Goal: Task Accomplishment & Management: Manage account settings

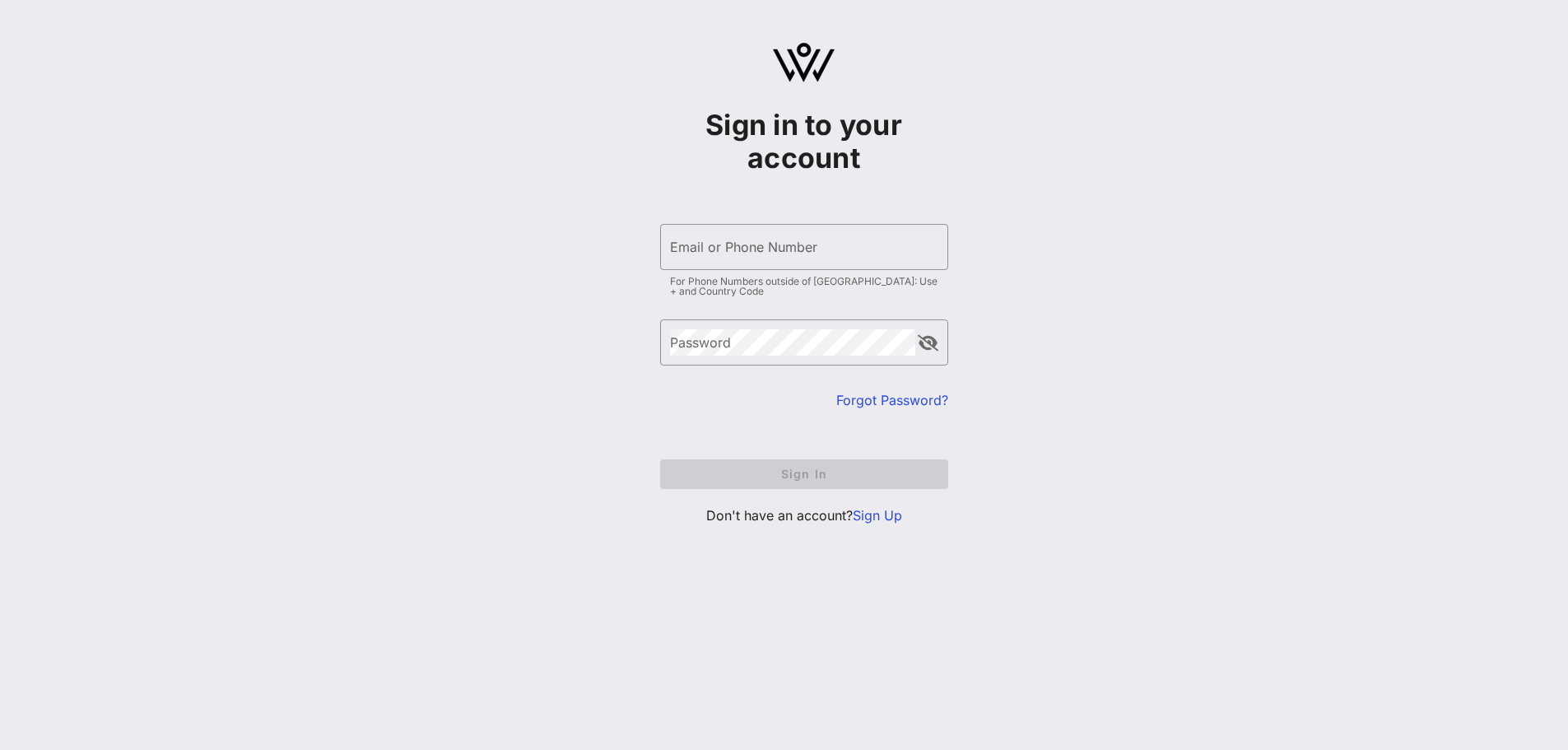
click at [734, 250] on div "Email or Phone Number" at bounding box center [804, 247] width 268 height 46
type input "[EMAIL_ADDRESS][DOMAIN_NAME]"
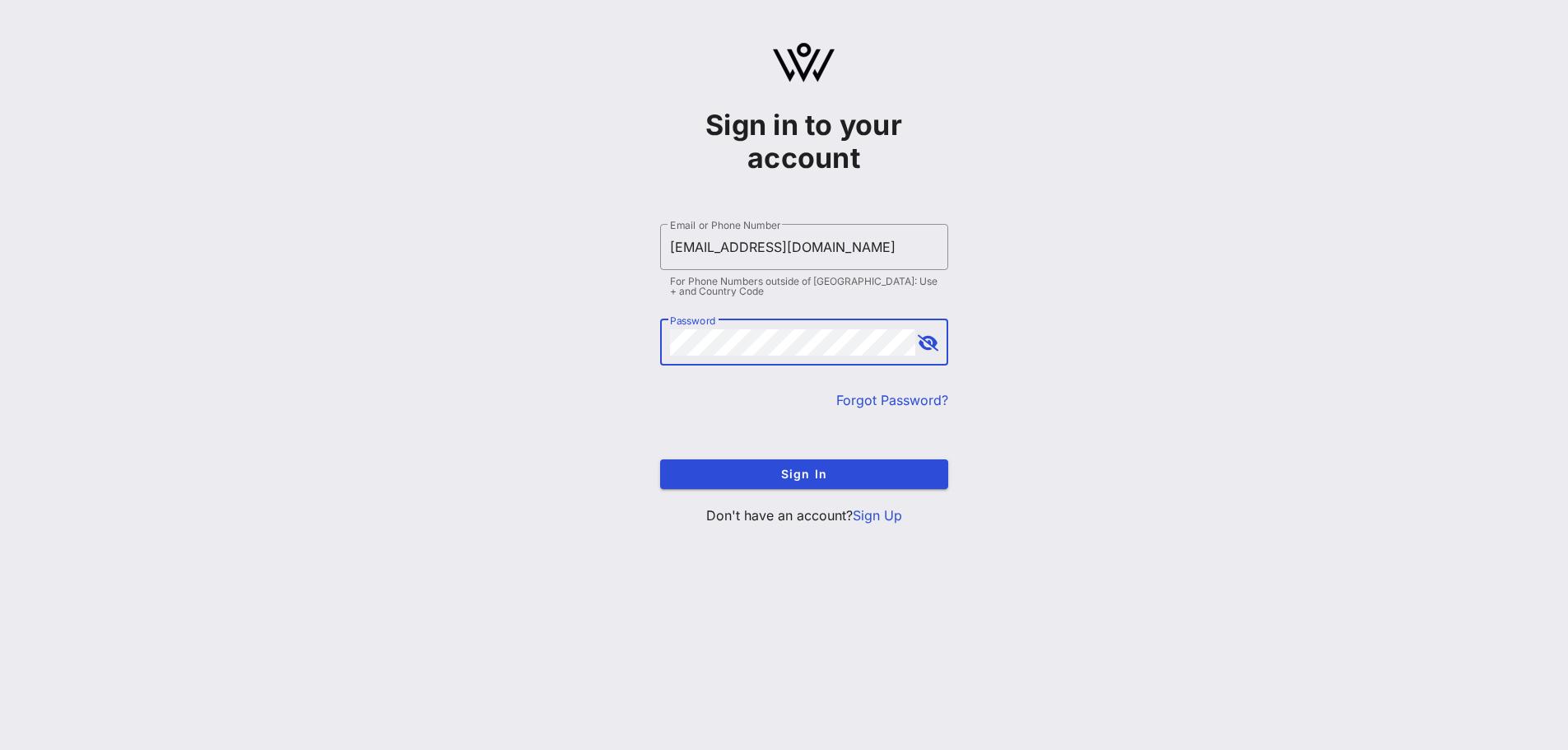
click at [660, 459] on button "Sign In" at bounding box center [804, 474] width 288 height 29
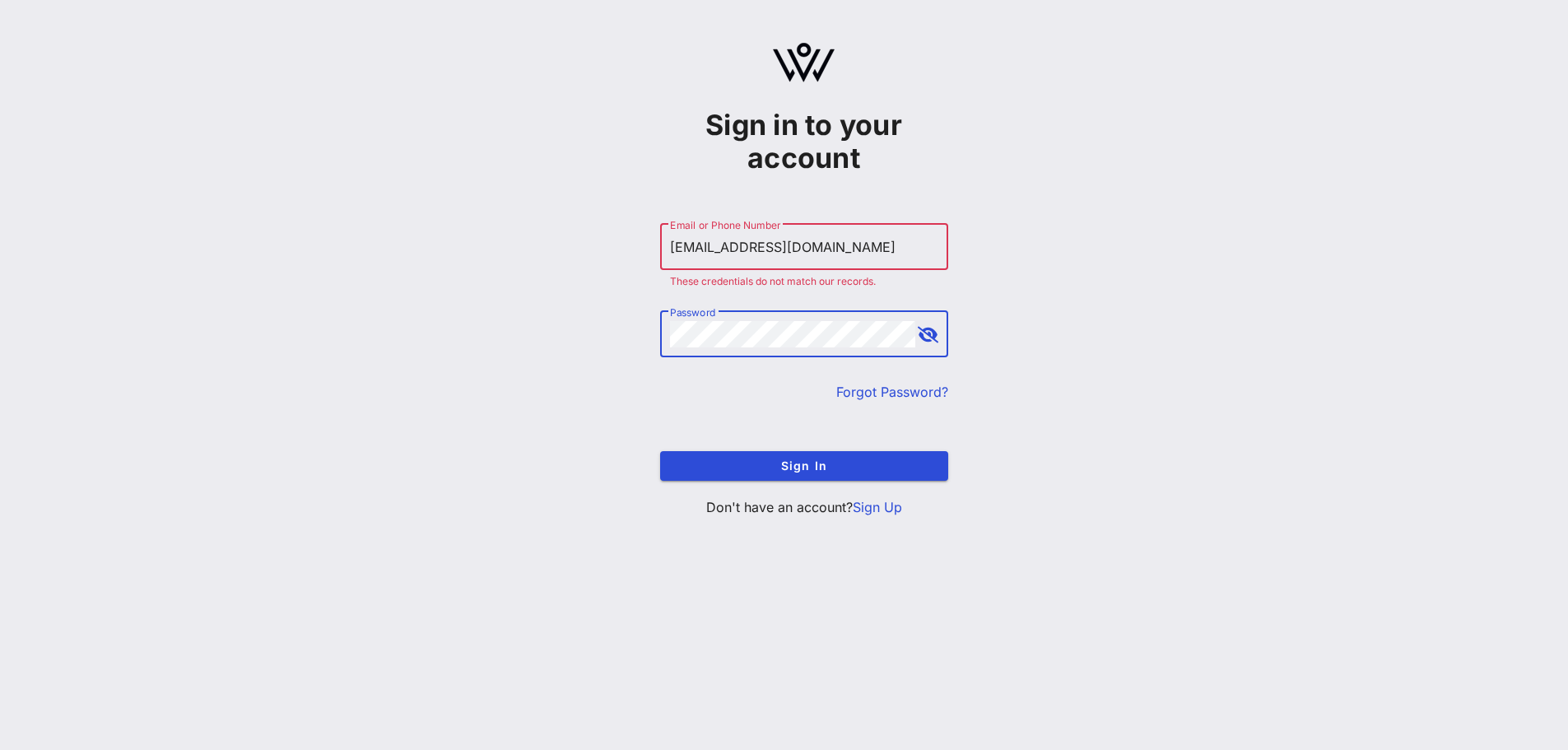
click at [660, 451] on button "Sign In" at bounding box center [804, 466] width 288 height 29
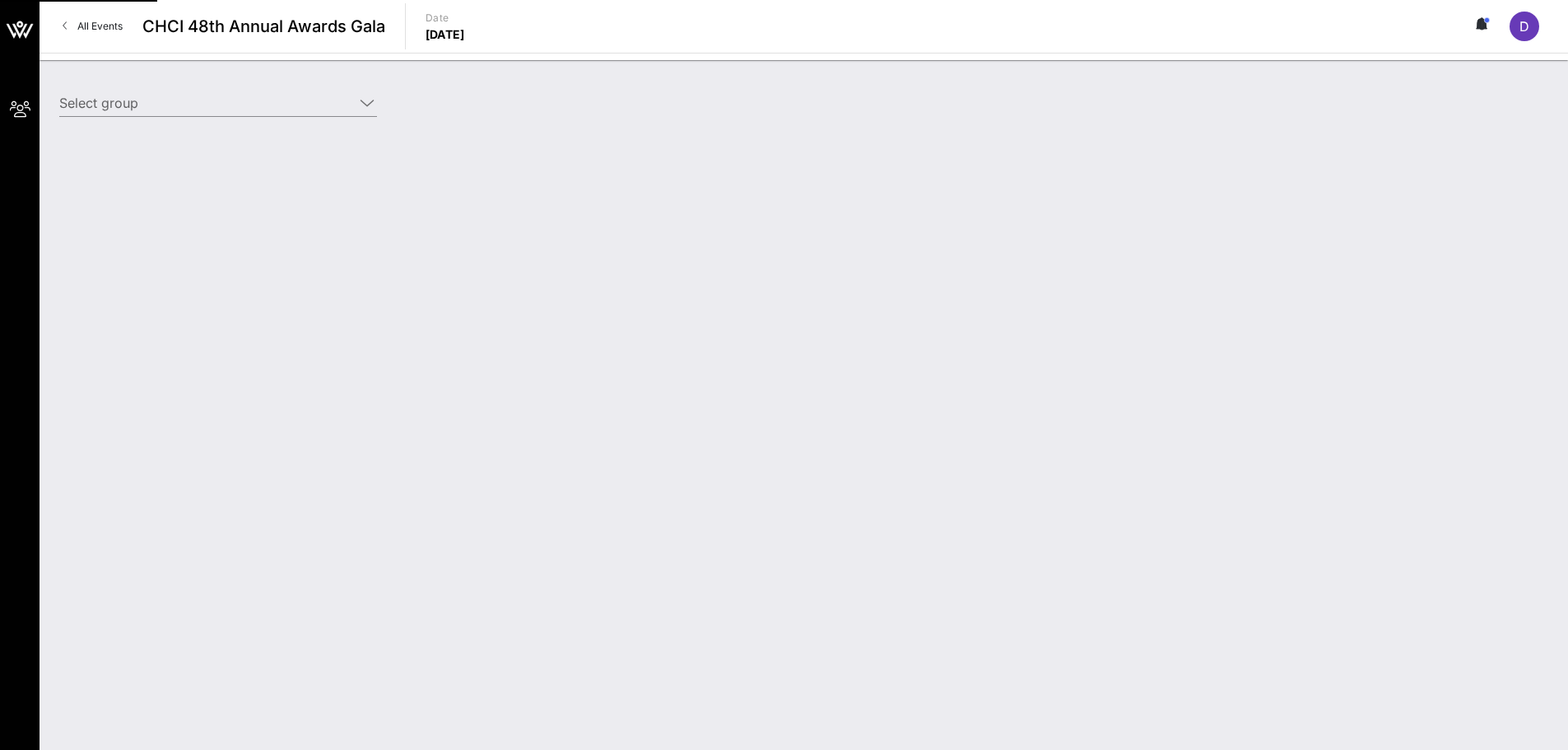
type input "America’s Essential Hospitals (America’s Essential Hospitals) [[PERSON_NAME], […"
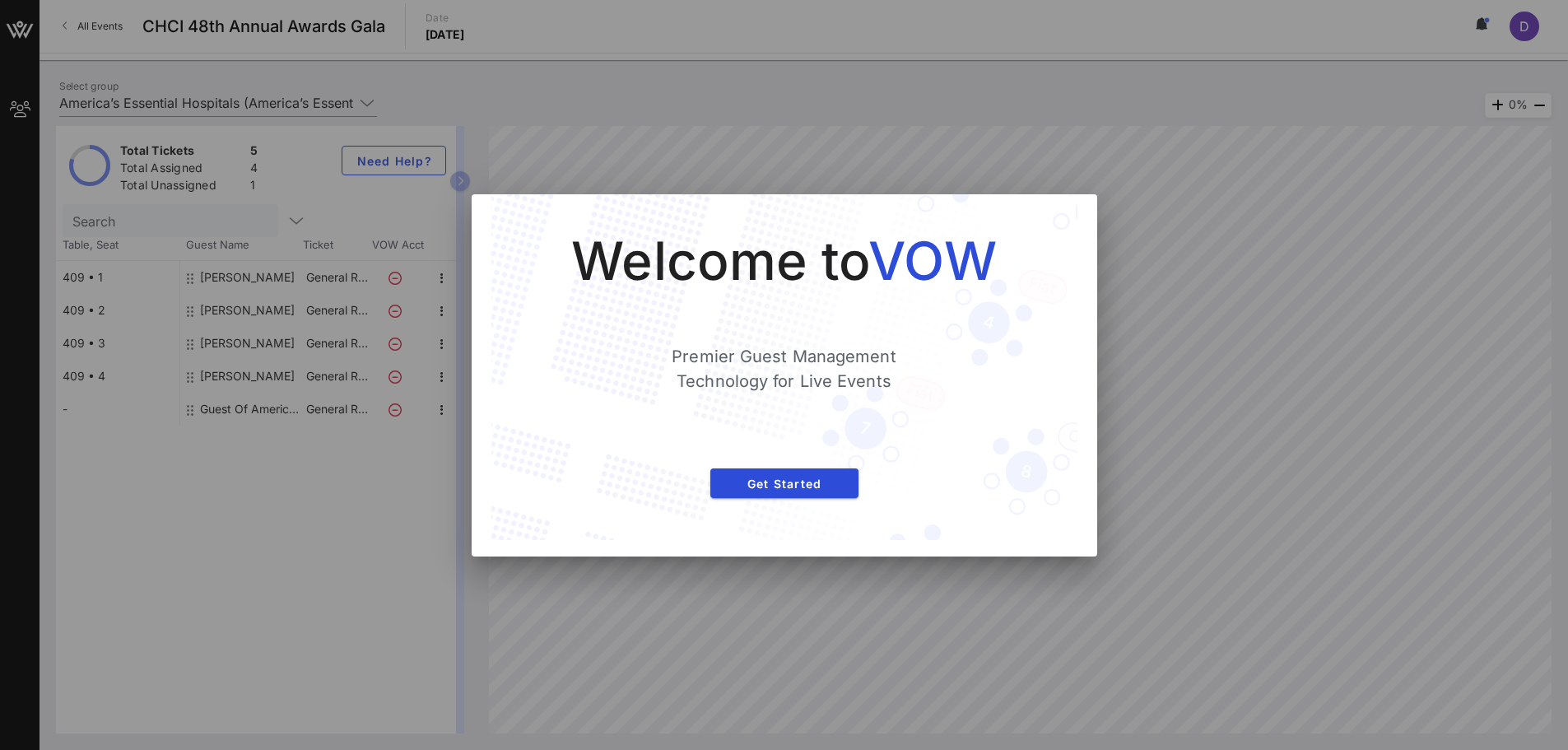
click at [789, 143] on div at bounding box center [784, 375] width 1568 height 750
click at [632, 114] on div at bounding box center [784, 375] width 1568 height 750
click at [736, 496] on button "Get Started" at bounding box center [784, 483] width 148 height 29
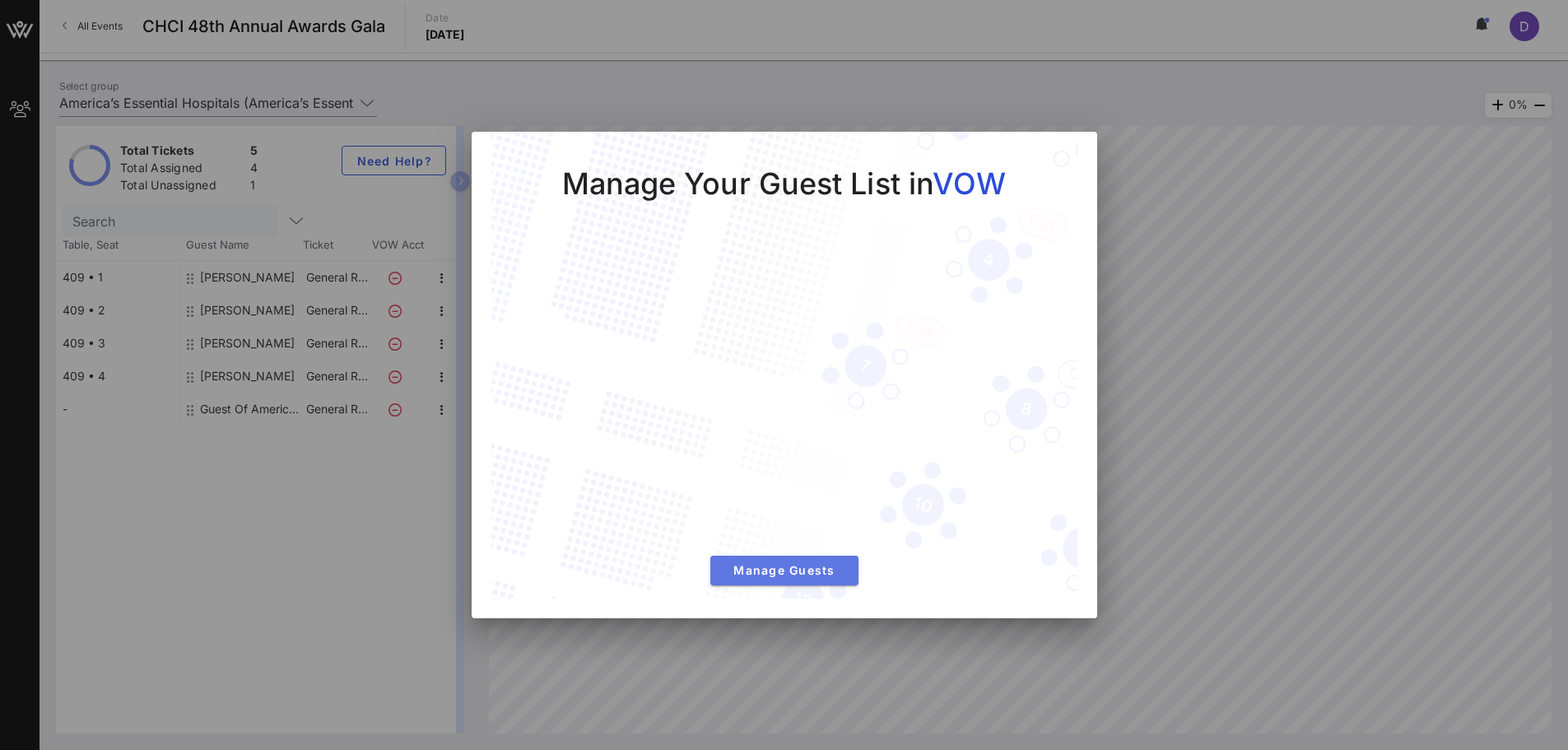
click at [808, 583] on button "Manage Guests" at bounding box center [784, 570] width 148 height 29
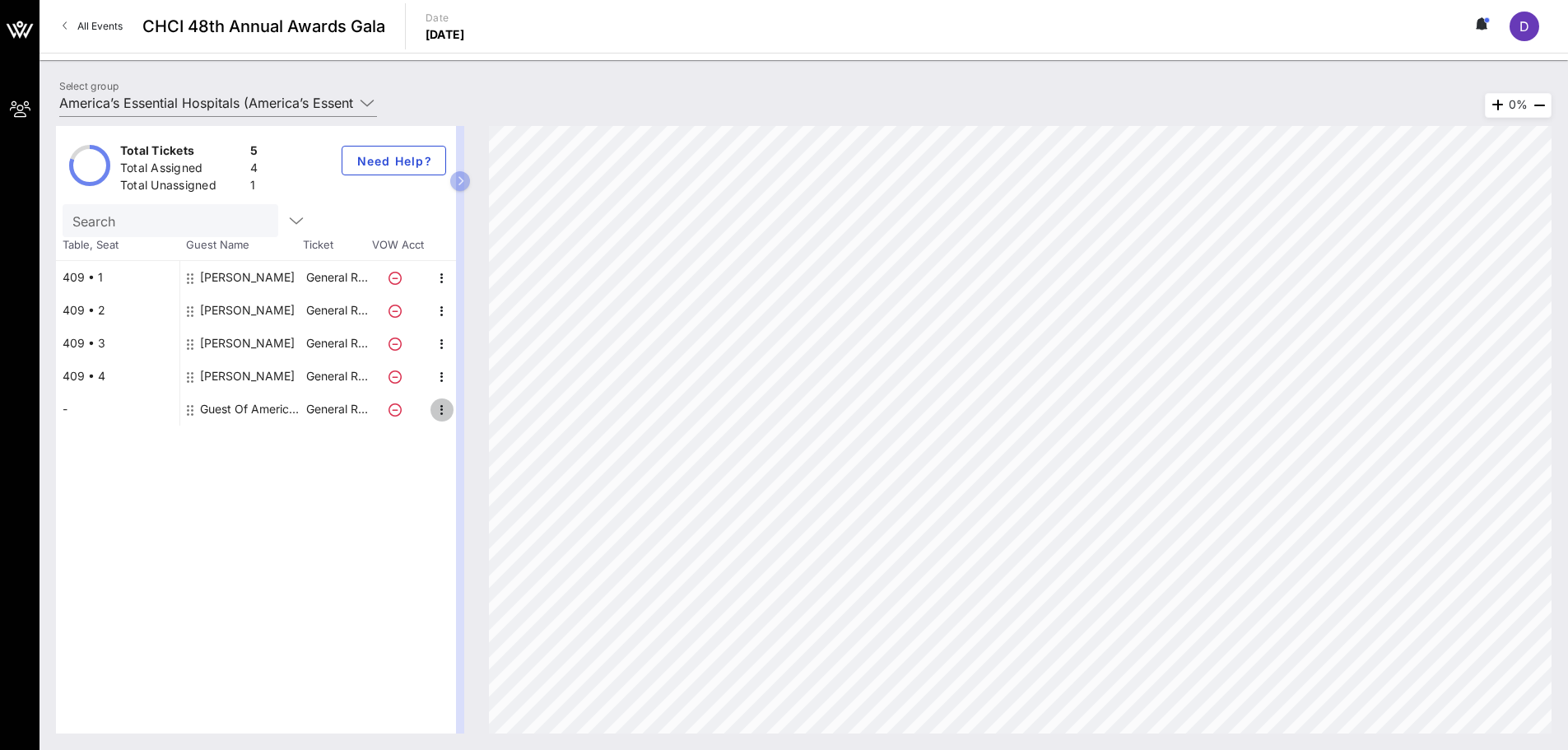
click at [436, 415] on icon "button" at bounding box center [442, 409] width 20 height 20
click at [463, 412] on div "Edit" at bounding box center [483, 415] width 60 height 33
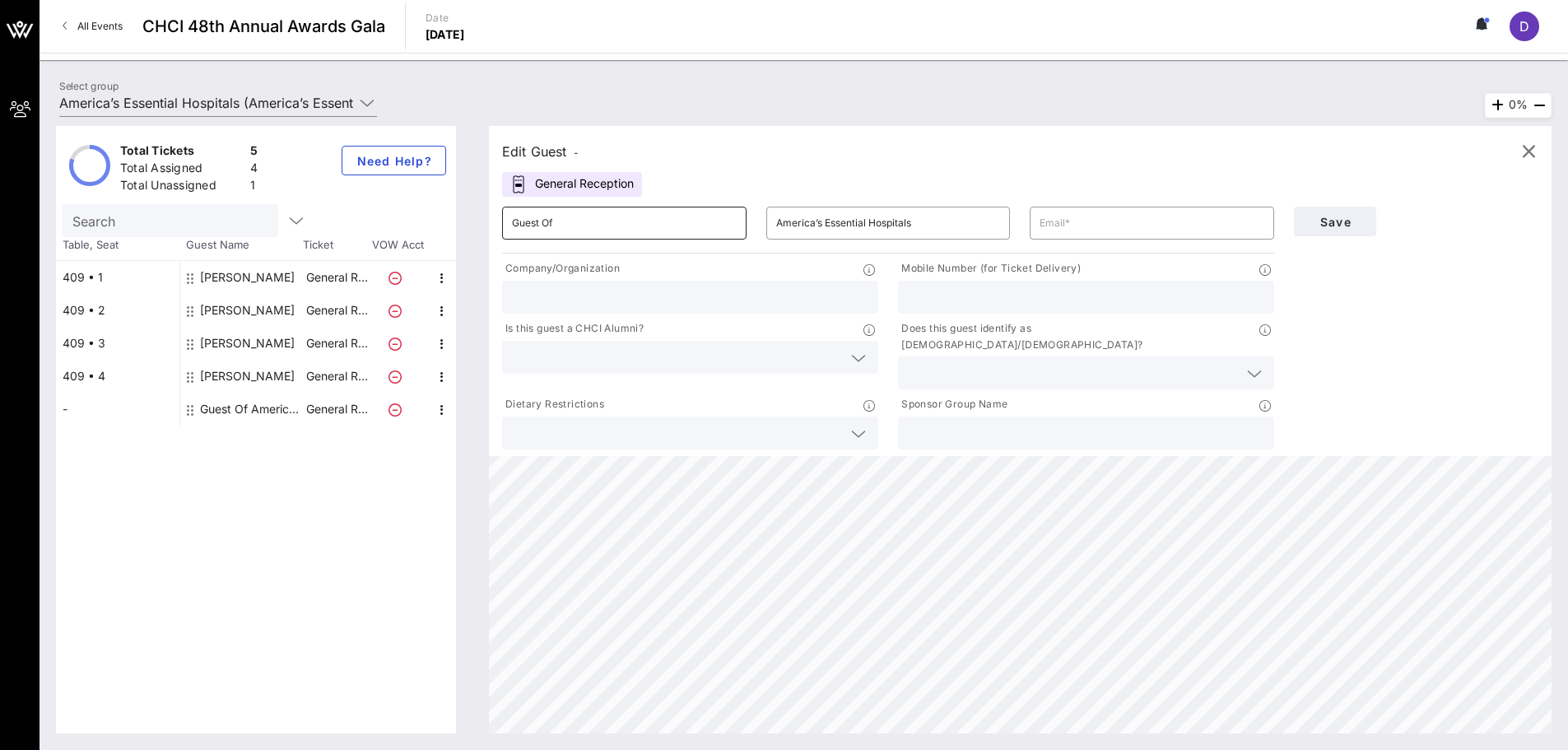
click at [635, 226] on input "Guest Of" at bounding box center [624, 222] width 224 height 26
type input "[PERSON_NAME]"
click at [565, 224] on input "[PERSON_NAME]" at bounding box center [624, 222] width 224 height 26
click at [564, 224] on input "[PERSON_NAME]" at bounding box center [624, 222] width 224 height 26
type input "[PERSON_NAME]"
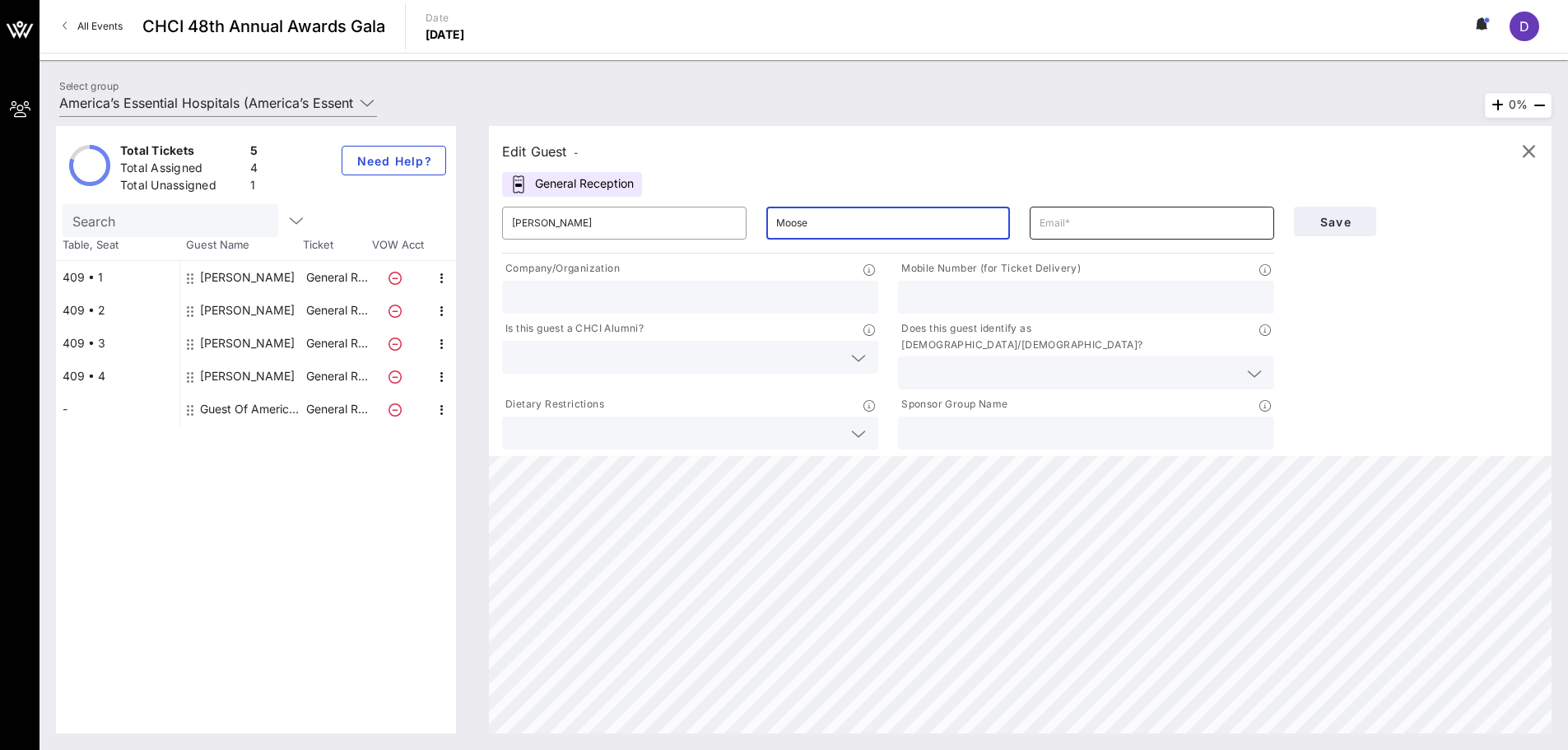
type input "Moose"
click at [1140, 229] on input "text" at bounding box center [1151, 222] width 224 height 26
click at [979, 311] on div at bounding box center [1086, 298] width 356 height 33
type input "5738423979"
click at [1002, 362] on input "text" at bounding box center [1072, 373] width 330 height 22
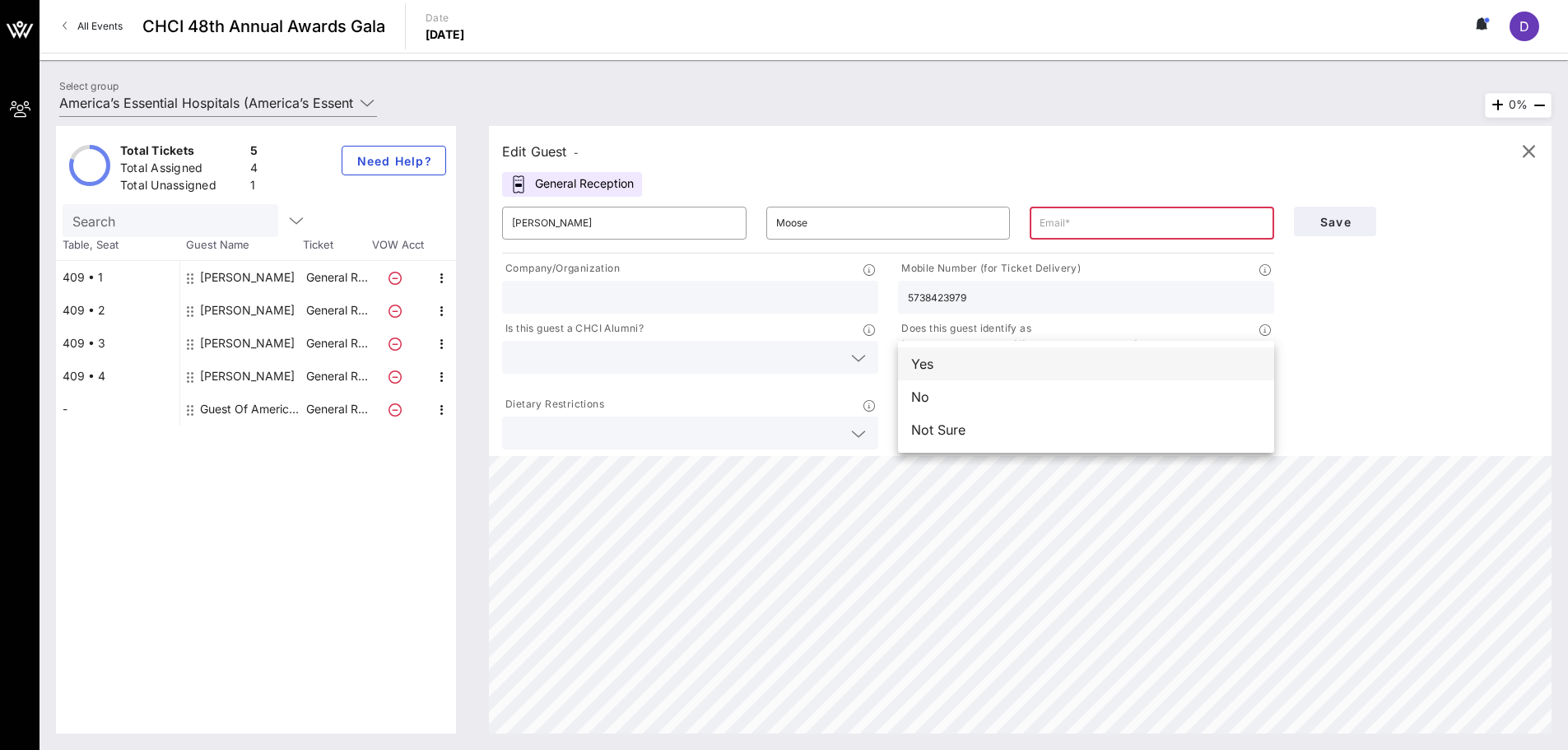
click at [938, 369] on div "Yes" at bounding box center [1086, 364] width 376 height 33
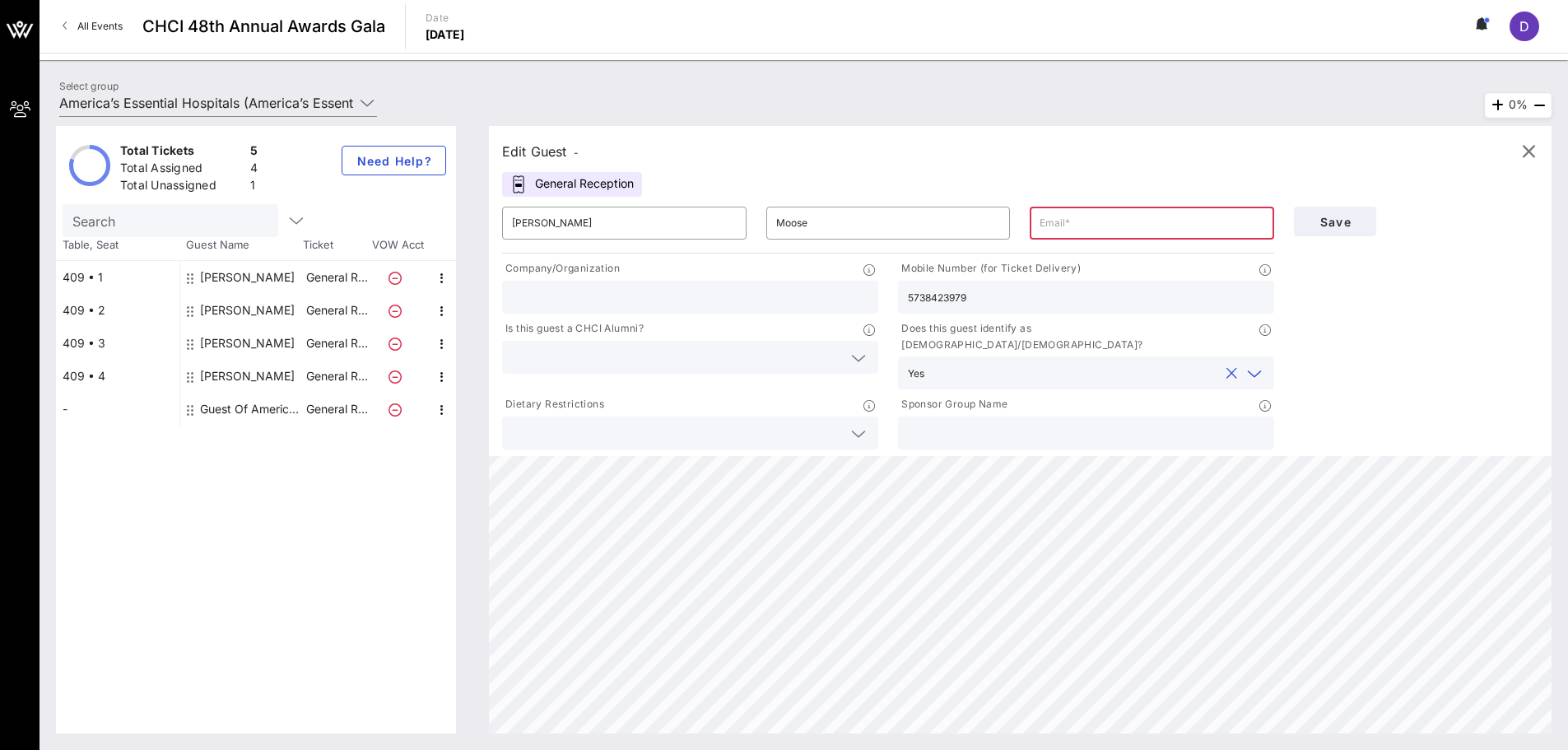
click at [794, 358] on input "text" at bounding box center [677, 357] width 330 height 22
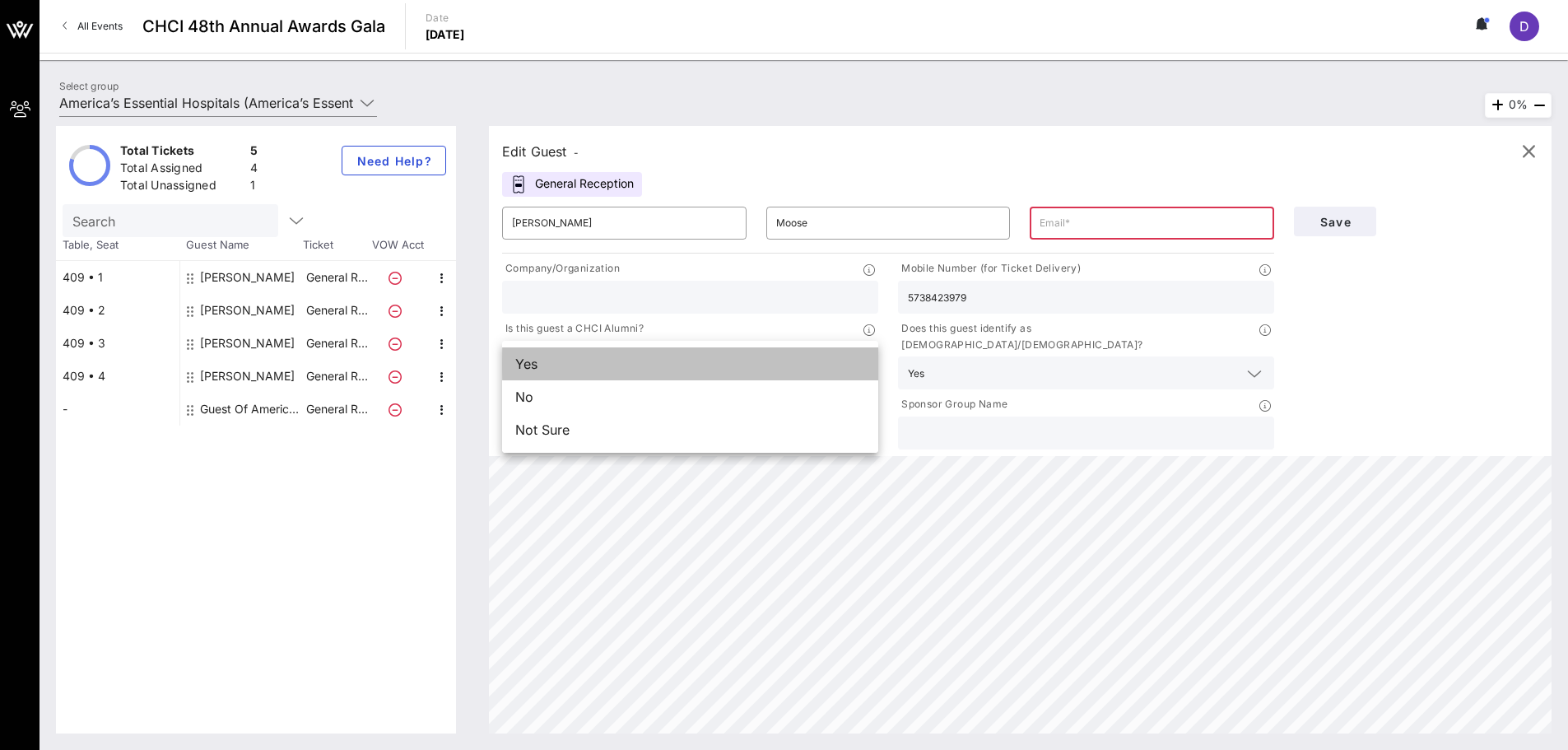
click at [555, 355] on div "Yes" at bounding box center [690, 364] width 376 height 33
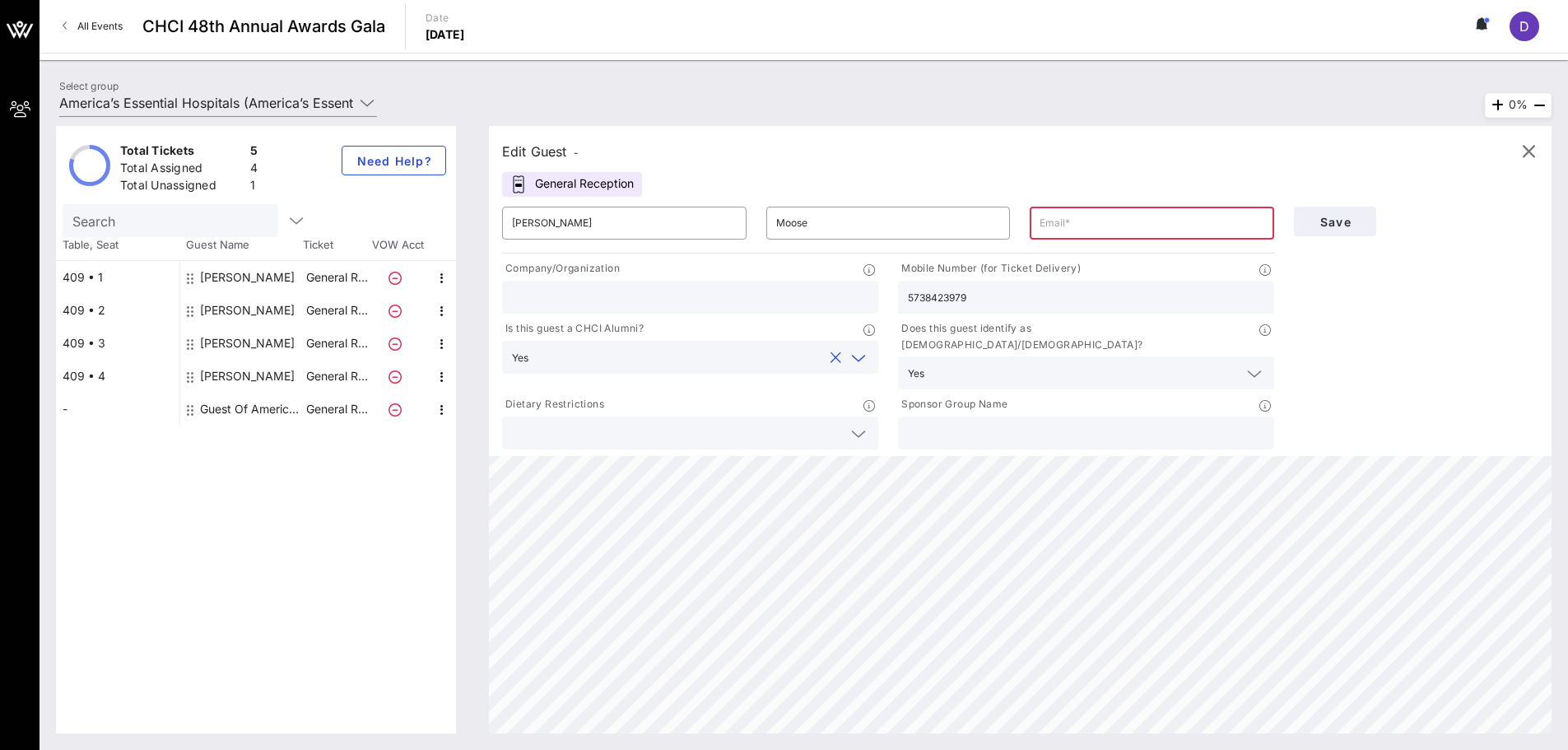
click at [1075, 215] on input "text" at bounding box center [1151, 222] width 224 height 26
type input "[PERSON_NAME][EMAIL_ADDRESS][PERSON_NAME][DOMAIN_NAME]"
click at [807, 422] on input "text" at bounding box center [677, 433] width 330 height 22
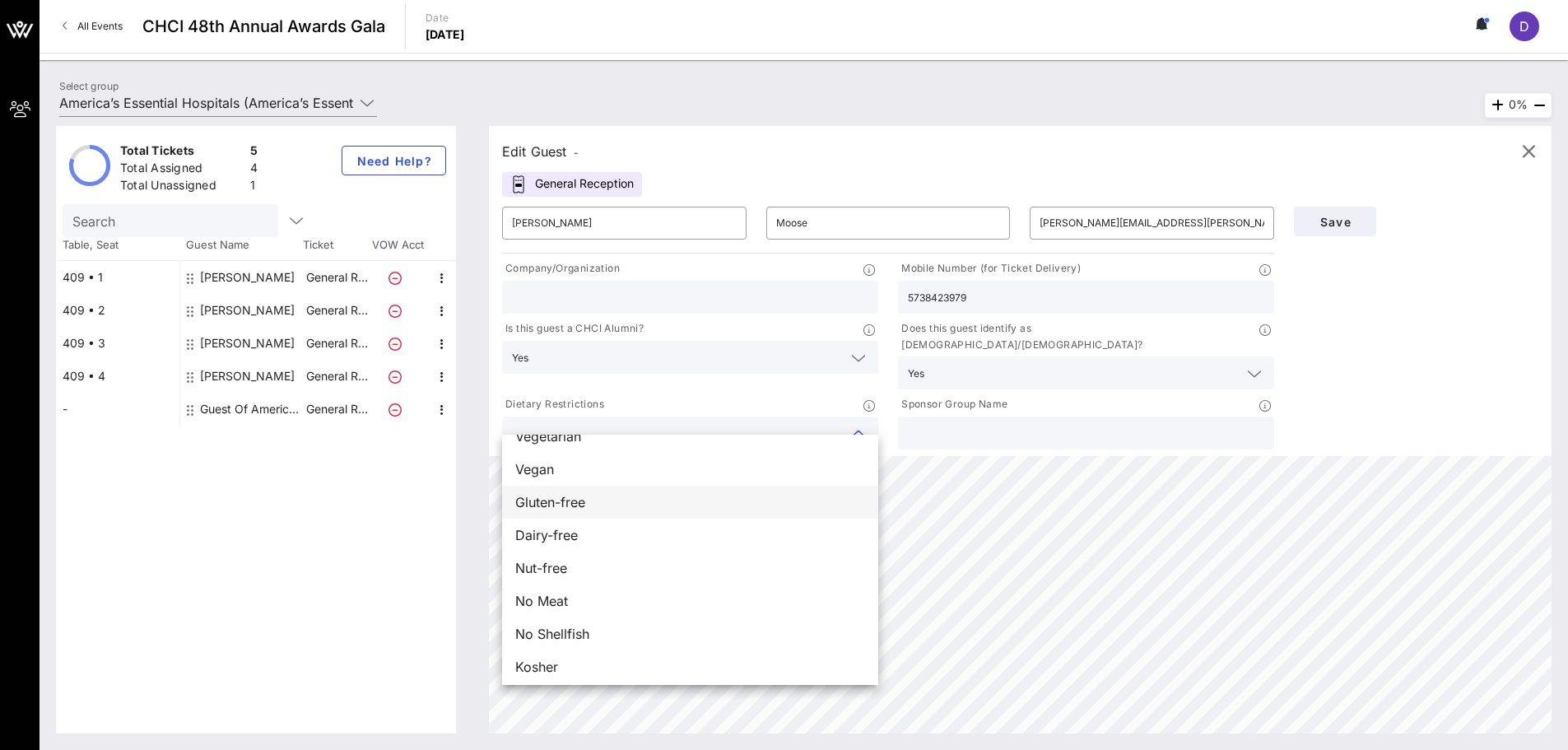
scroll to position [26, 0]
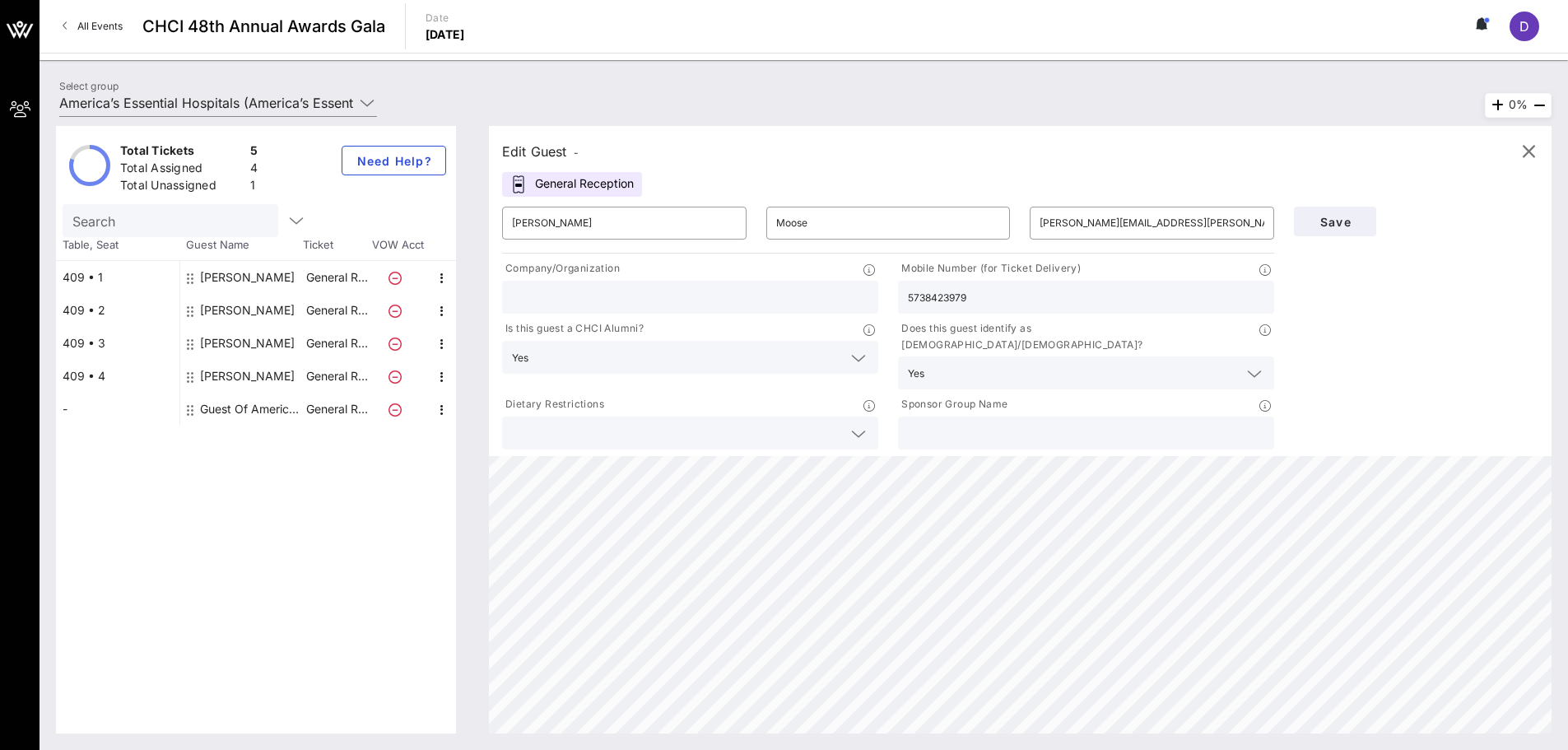
click at [844, 416] on div at bounding box center [690, 433] width 356 height 33
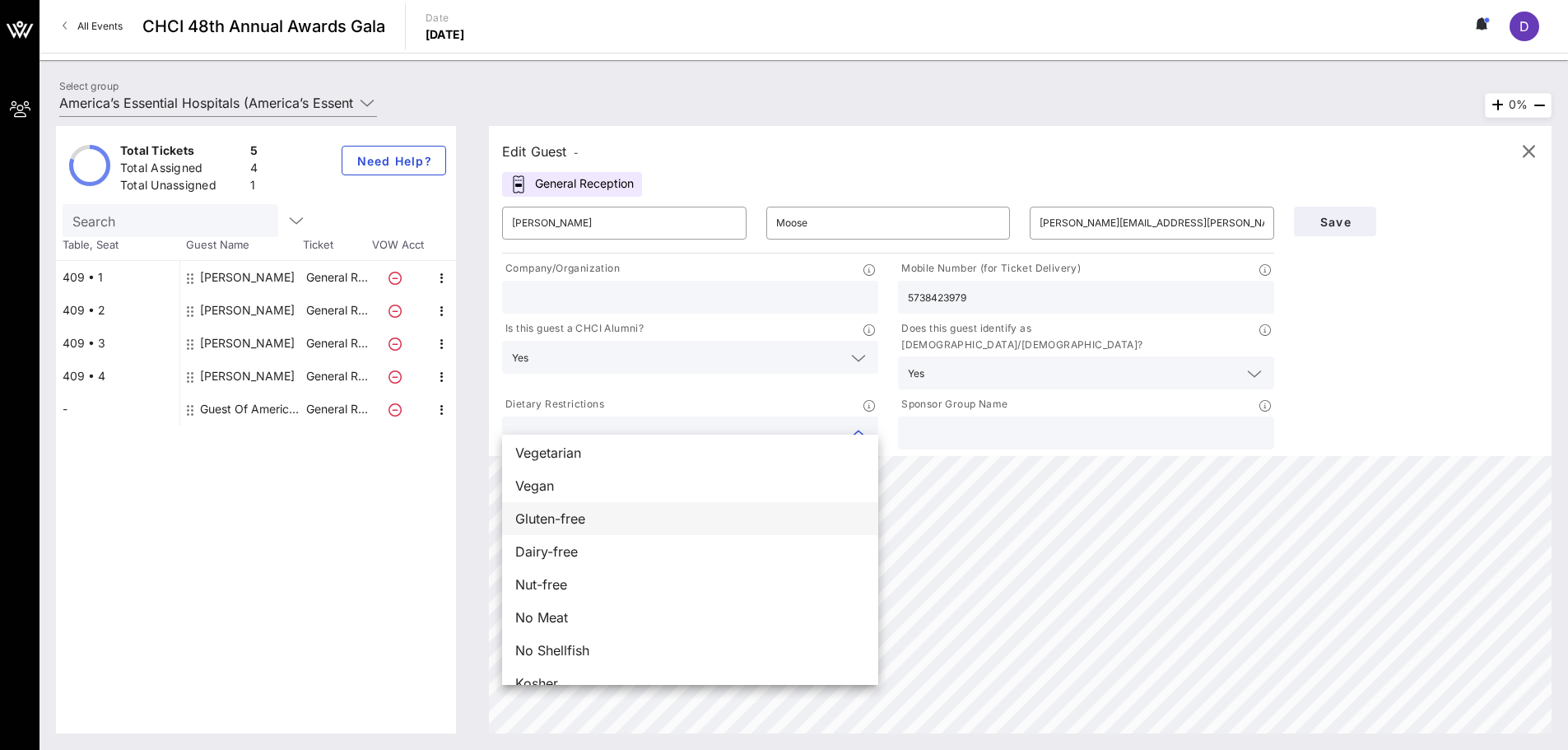
scroll to position [0, 0]
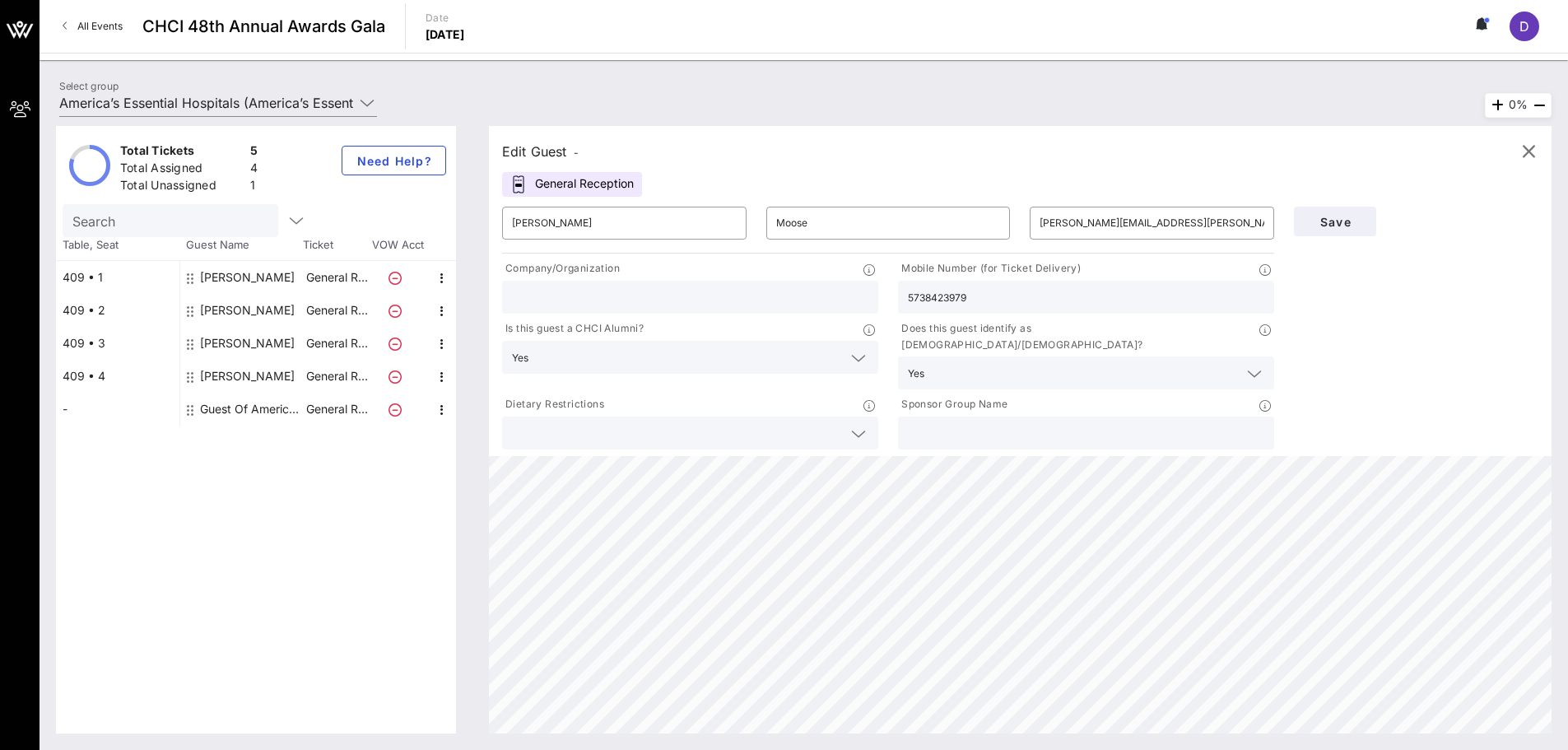
click at [685, 293] on input "text" at bounding box center [690, 297] width 356 height 22
paste input "merican Civil Liberties Union"
type input "[DEMOGRAPHIC_DATA] (ACLU)"
click at [1333, 214] on span "Save" at bounding box center [1335, 221] width 56 height 14
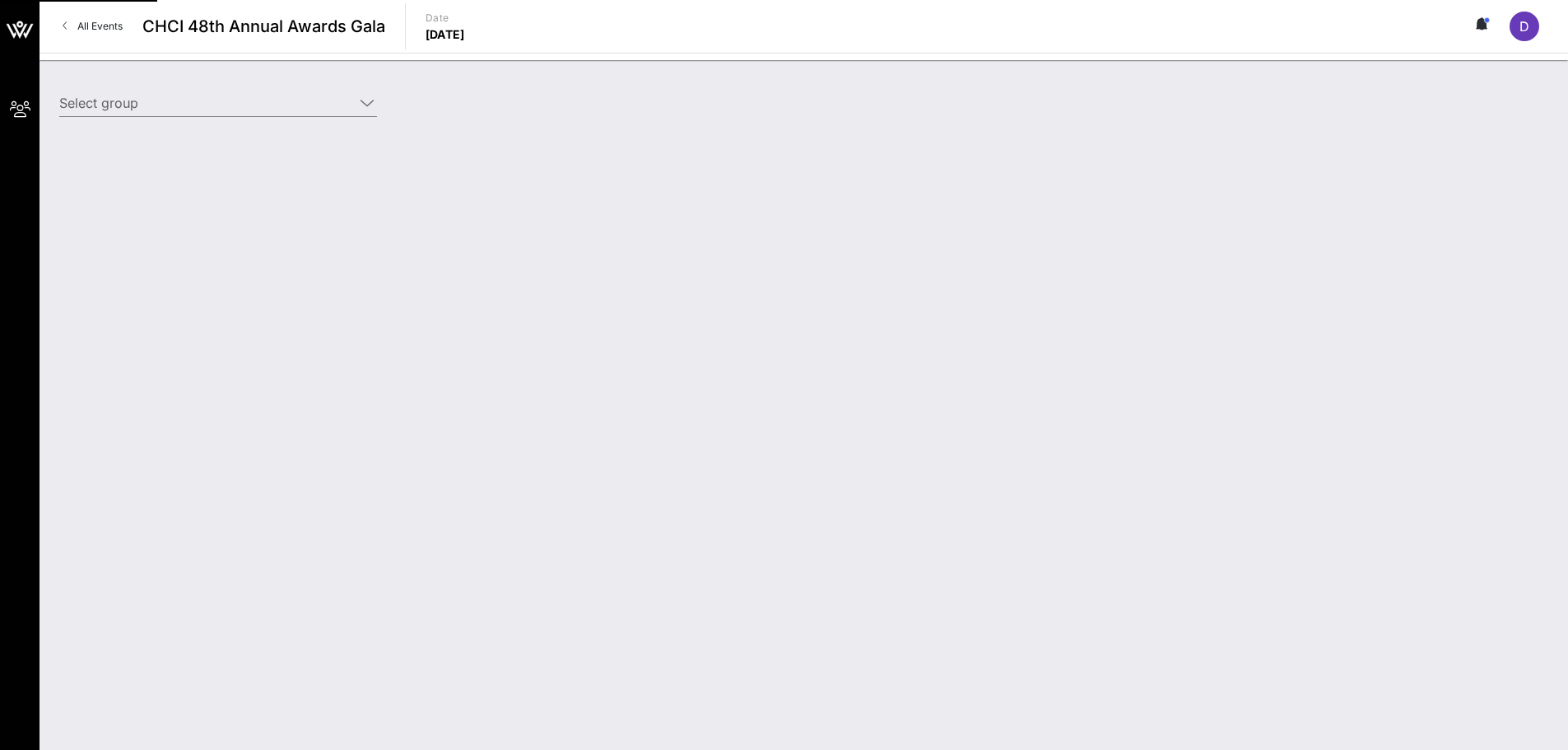
type input "America’s Essential Hospitals (America’s Essential Hospitals) [[PERSON_NAME], […"
